Goal: Information Seeking & Learning: Learn about a topic

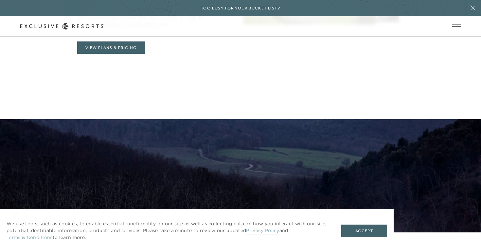
scroll to position [415, 0]
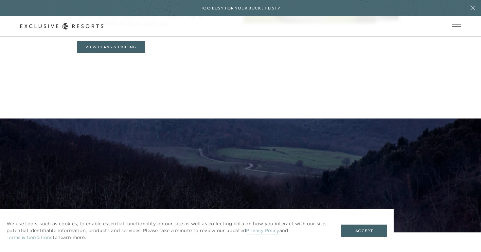
click at [93, 37] on header "Skip to main content Too busy for your bucket list? Not a bucket list. A bluepr…" at bounding box center [240, 18] width 481 height 37
click at [108, 37] on header "Skip to main content Too busy for your bucket list? Not a bucket list. A bluepr…" at bounding box center [240, 18] width 481 height 37
click at [376, 231] on button "Accept" at bounding box center [364, 231] width 46 height 12
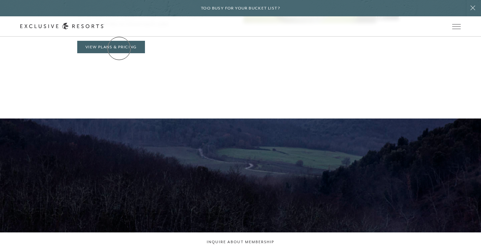
click at [119, 37] on header "Skip to main content Too busy for your bucket list? Not a bucket list. A bluepr…" at bounding box center [240, 18] width 481 height 37
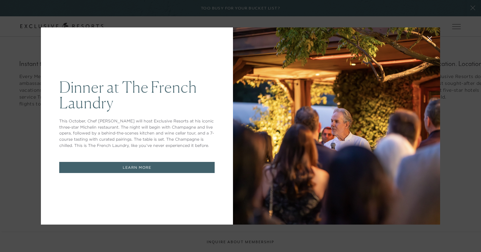
scroll to position [0, 0]
click at [34, 198] on div "Dinner at The [GEOGRAPHIC_DATA] This October, Chef [PERSON_NAME] will host Excl…" at bounding box center [240, 126] width 481 height 252
click at [430, 38] on icon at bounding box center [429, 39] width 4 height 4
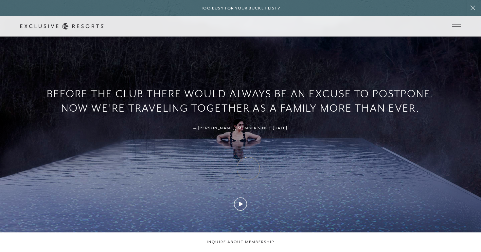
scroll to position [559, 0]
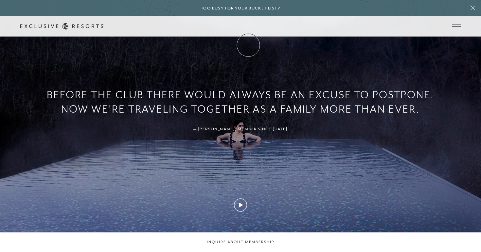
click at [0, 0] on link "Membership" at bounding box center [0, 0] width 0 height 0
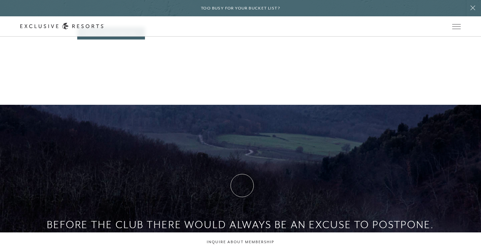
scroll to position [407, 0]
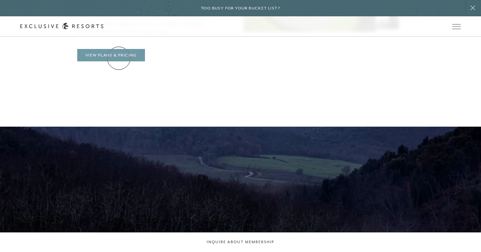
click at [119, 58] on link "View Plans & Pricing" at bounding box center [111, 55] width 68 height 12
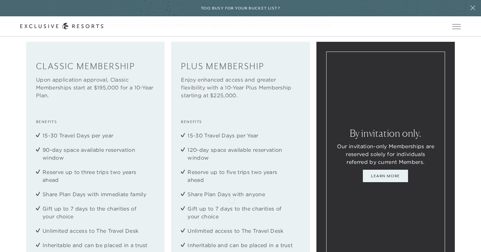
scroll to position [824, 0]
click at [465, 110] on div "Classic Membership Upon application approval, Classic Memberships start at $195…" at bounding box center [240, 154] width 481 height 227
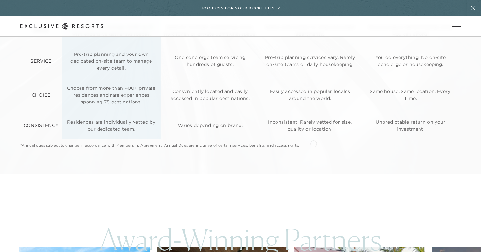
scroll to position [1753, 0]
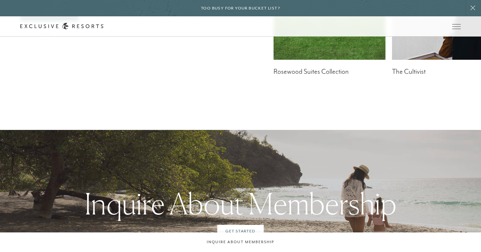
scroll to position [407, 0]
